Goal: Navigation & Orientation: Find specific page/section

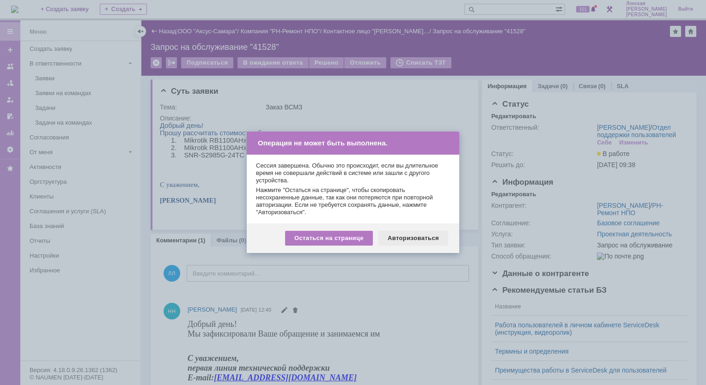
click at [423, 241] on div "Авторизоваться" at bounding box center [413, 238] width 70 height 15
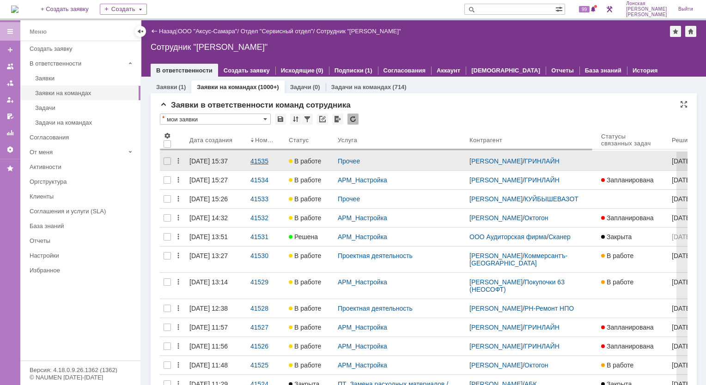
click at [255, 163] on div "41535" at bounding box center [265, 160] width 31 height 7
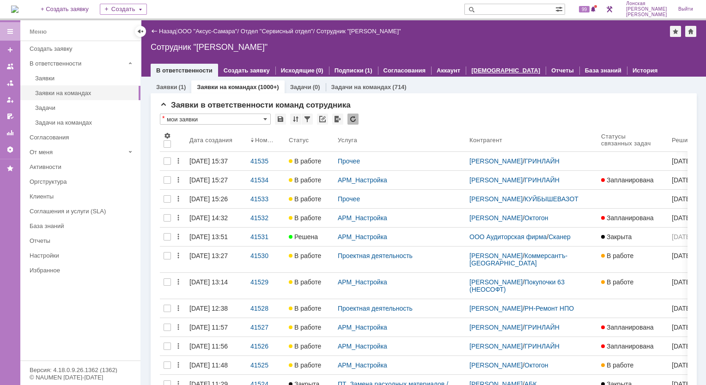
click at [473, 71] on link "[DEMOGRAPHIC_DATA]" at bounding box center [505, 70] width 69 height 7
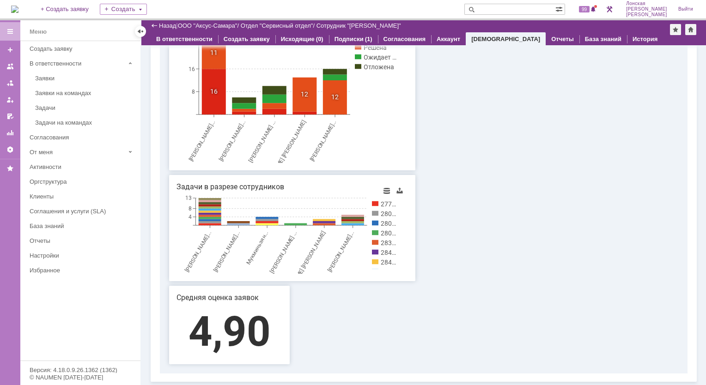
drag, startPoint x: 335, startPoint y: 224, endPoint x: 256, endPoint y: 229, distance: 79.6
click at [256, 229] on icon "[PERSON_NAME]... [PERSON_NAME] [PERSON_NAME]... [PERSON_NAME]... [PERSON_NAME] …" at bounding box center [291, 235] width 231 height 78
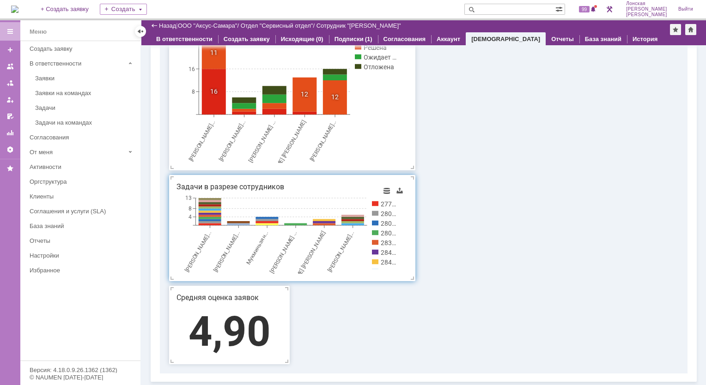
drag, startPoint x: 256, startPoint y: 229, endPoint x: 353, endPoint y: 272, distance: 106.3
click at [353, 272] on icon "[PERSON_NAME]... [PERSON_NAME] [PERSON_NAME]... [PERSON_NAME]... [PERSON_NAME] …" at bounding box center [291, 235] width 231 height 78
click at [345, 308] on div "Заявки в разрезе сотрудников [PERSON_NAME]... [PERSON_NAME] [PERSON_NAME]... [P…" at bounding box center [421, 187] width 522 height 374
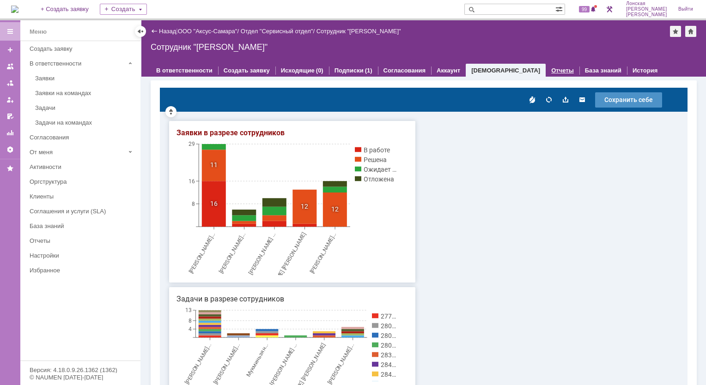
click at [551, 70] on link "Отчеты" at bounding box center [562, 70] width 23 height 7
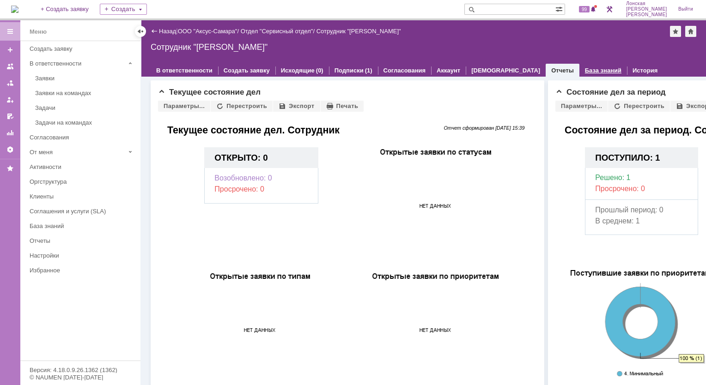
click at [585, 69] on link "База знаний" at bounding box center [603, 70] width 36 height 7
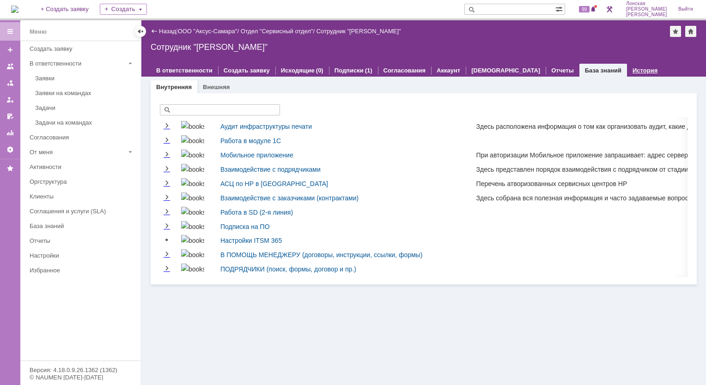
click at [632, 70] on link "История" at bounding box center [644, 70] width 25 height 7
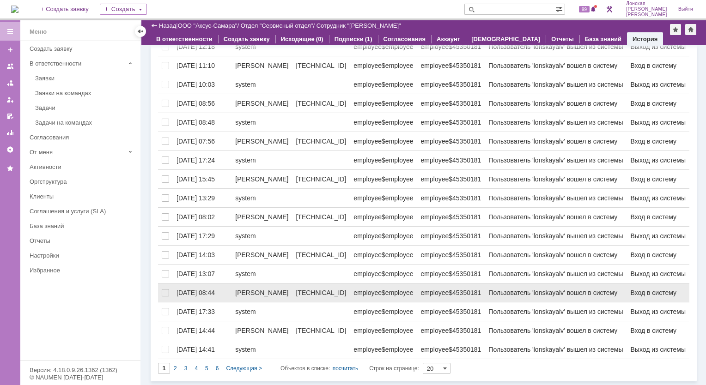
scroll to position [272, 0]
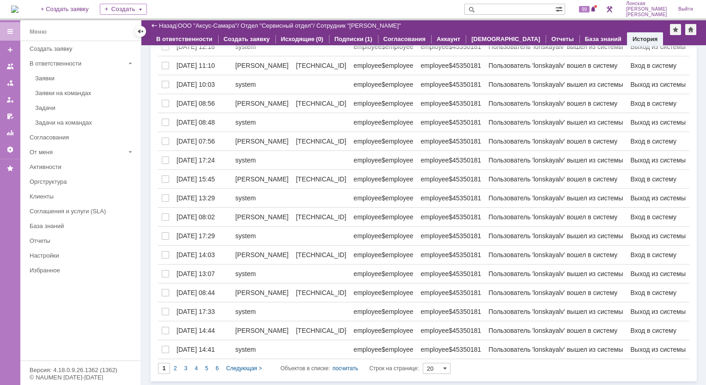
click at [221, 365] on div "6" at bounding box center [217, 368] width 11 height 11
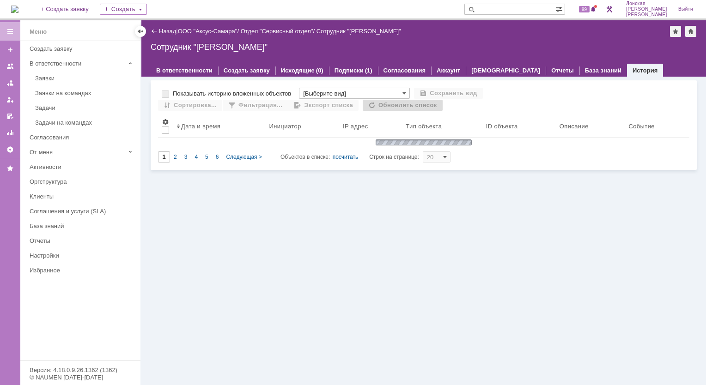
type input "6"
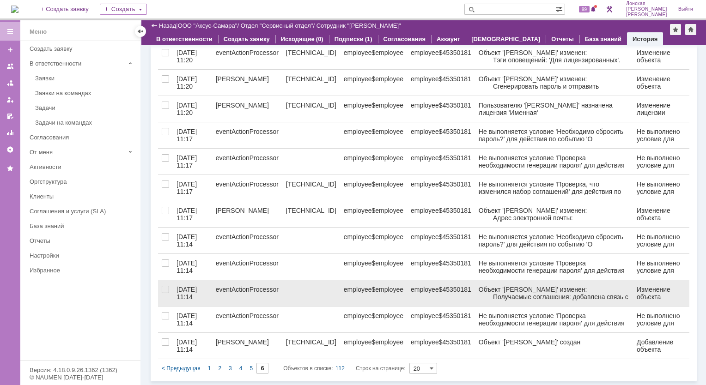
scroll to position [61, 0]
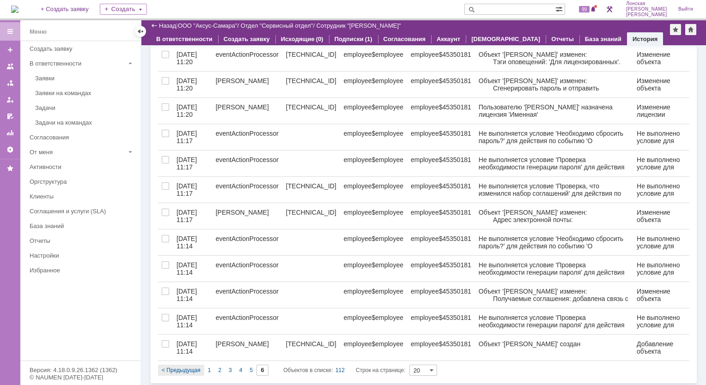
click at [166, 369] on span "< Предыдущая" at bounding box center [181, 370] width 39 height 6
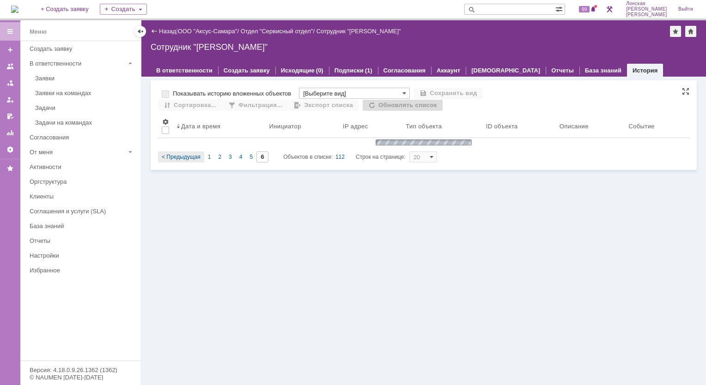
type input "5"
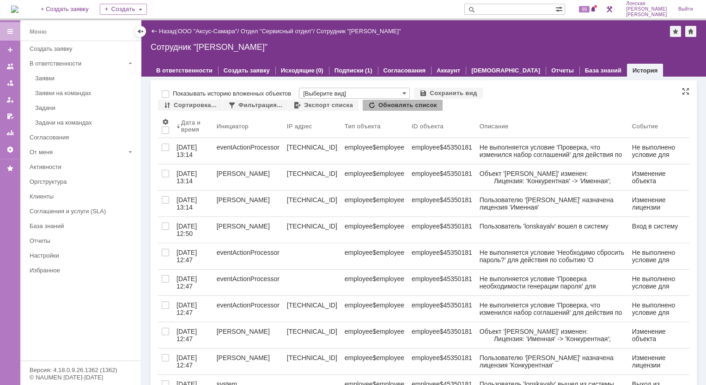
scroll to position [4, 0]
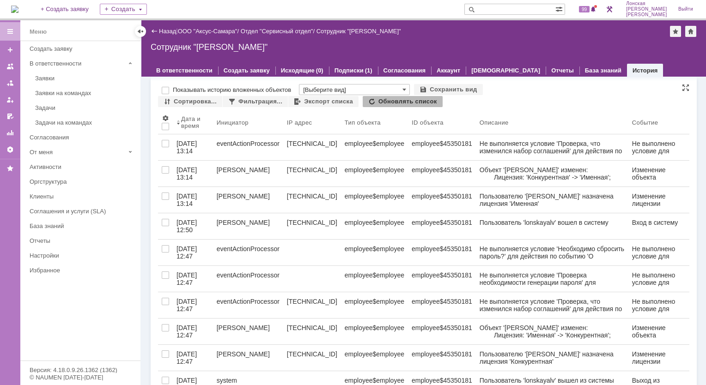
click at [166, 369] on div at bounding box center [165, 358] width 15 height 26
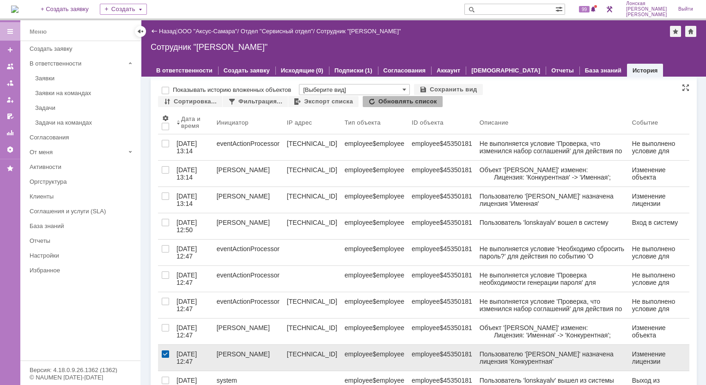
click at [163, 354] on div at bounding box center [165, 354] width 7 height 7
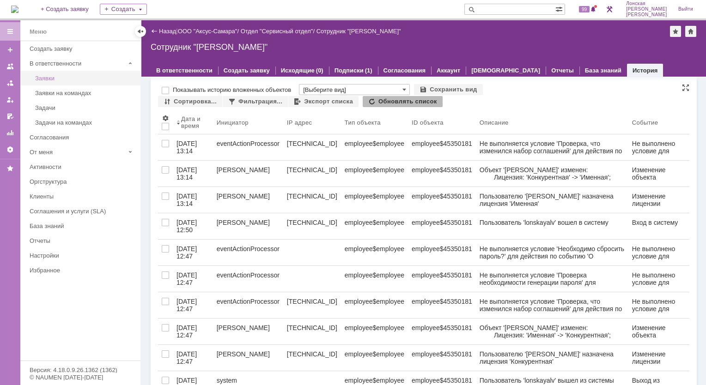
click at [67, 80] on div "Заявки" at bounding box center [85, 78] width 100 height 7
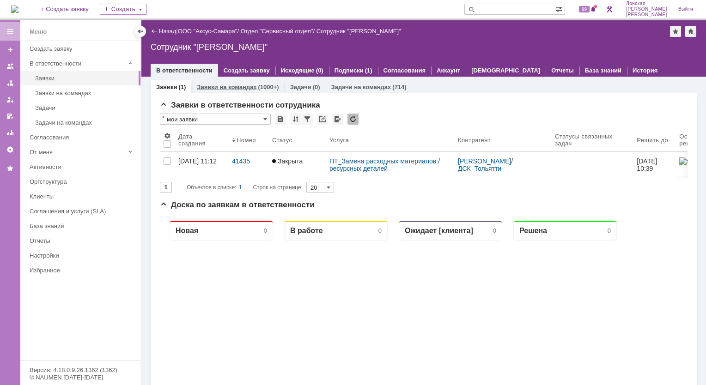
click at [226, 86] on link "Заявки на командах" at bounding box center [227, 87] width 60 height 7
